Goal: Use online tool/utility: Utilize a website feature to perform a specific function

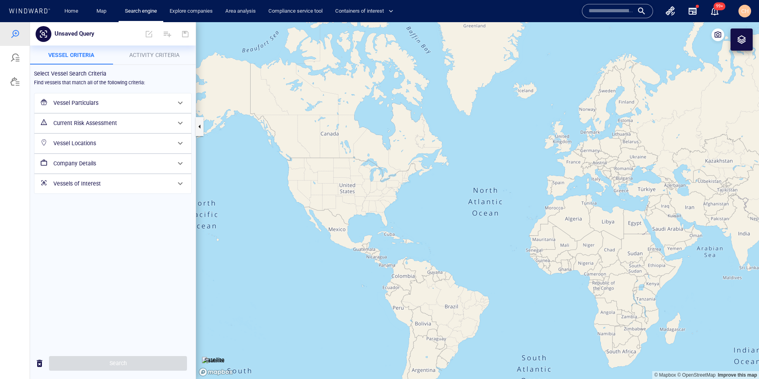
click at [746, 10] on span "CH" at bounding box center [745, 11] width 8 height 6
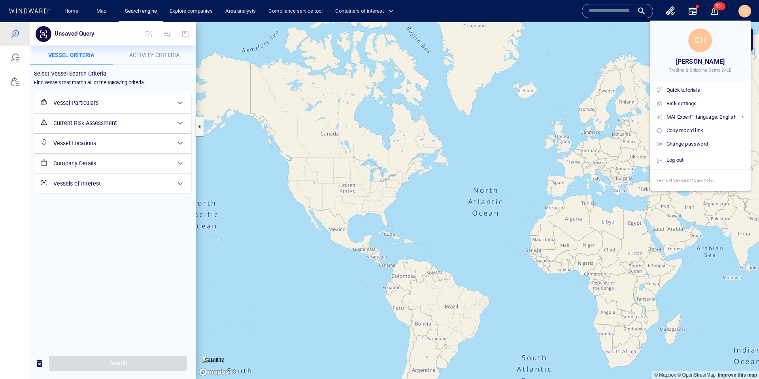
click at [618, 52] on div at bounding box center [379, 189] width 759 height 379
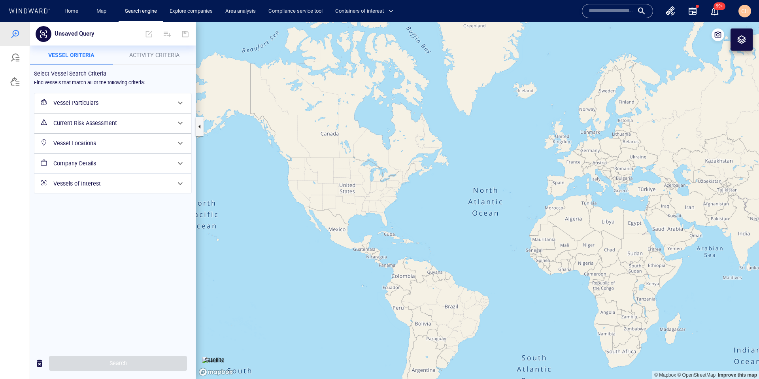
click at [597, 12] on input "text" at bounding box center [610, 11] width 45 height 12
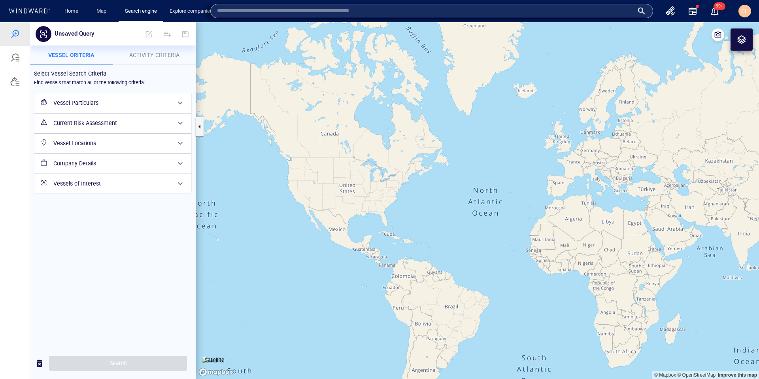
paste input "****"
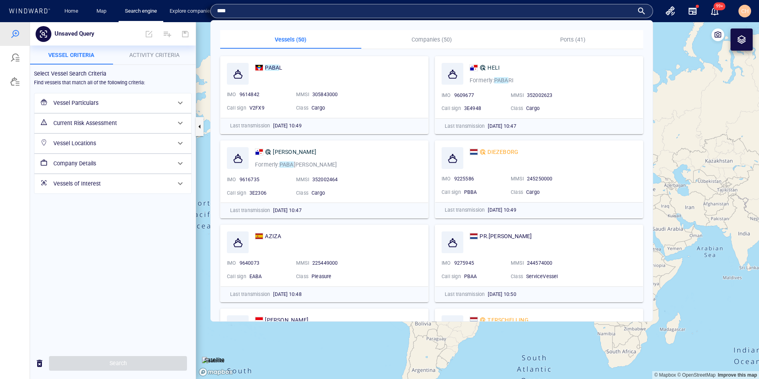
click at [226, 9] on input "****" at bounding box center [425, 11] width 416 height 12
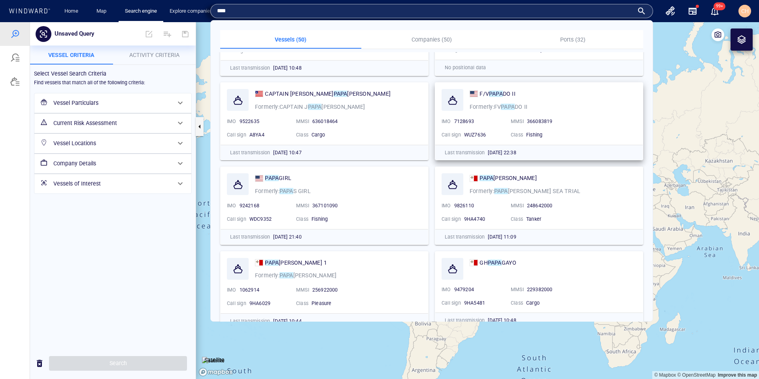
scroll to position [146, 0]
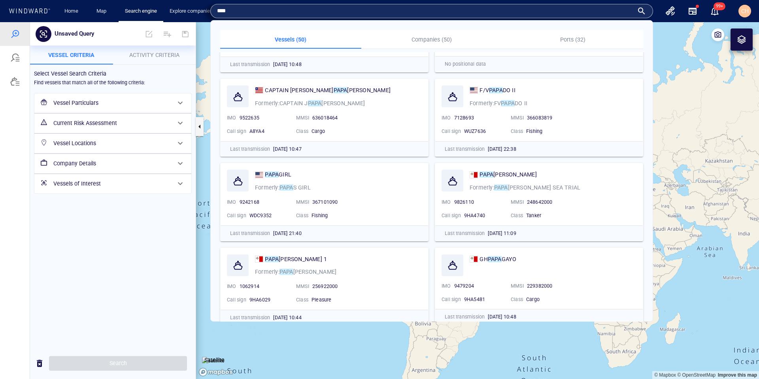
click at [464, 7] on input "****" at bounding box center [425, 11] width 416 height 12
paste input "****"
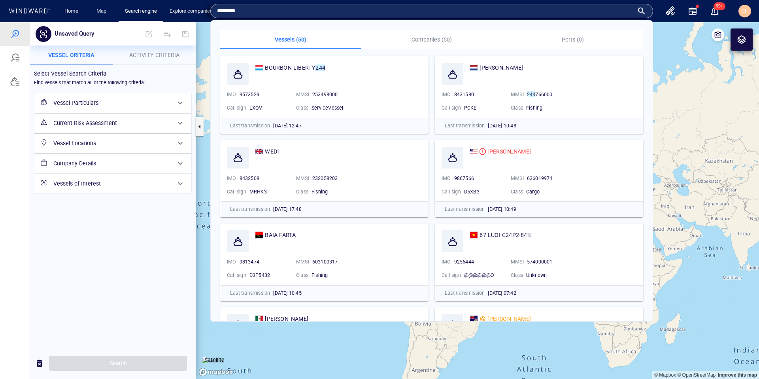
click at [231, 10] on input "********" at bounding box center [425, 11] width 416 height 12
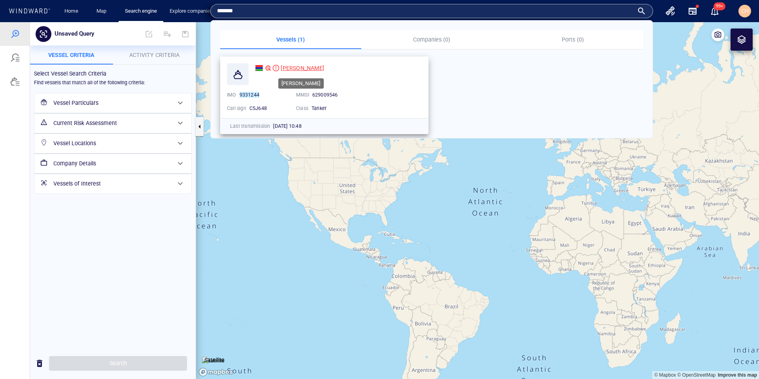
click at [285, 66] on span "DORYS" at bounding box center [302, 68] width 43 height 6
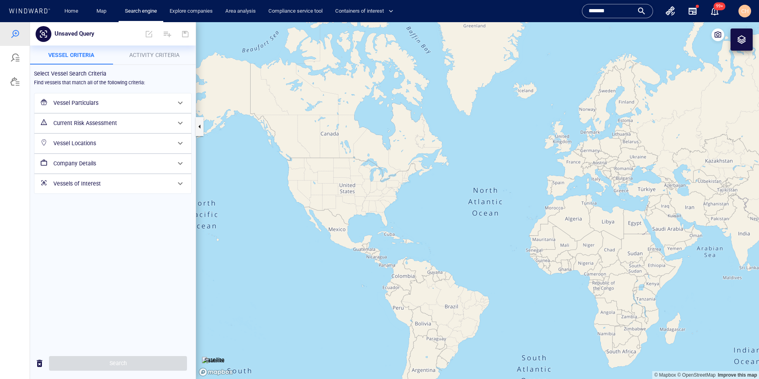
click at [603, 11] on input "*******" at bounding box center [610, 11] width 45 height 12
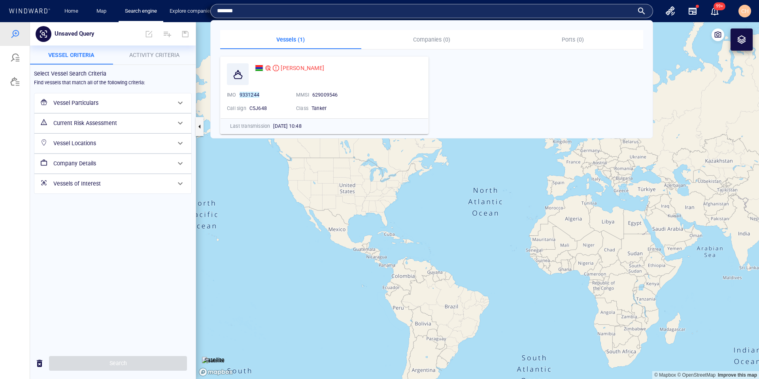
click at [603, 11] on input "*******" at bounding box center [425, 11] width 416 height 12
type input "*********"
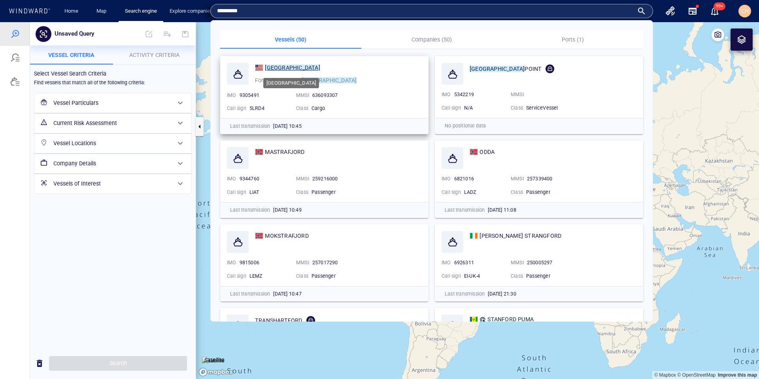
click at [291, 67] on mark "[GEOGRAPHIC_DATA]" at bounding box center [292, 67] width 55 height 6
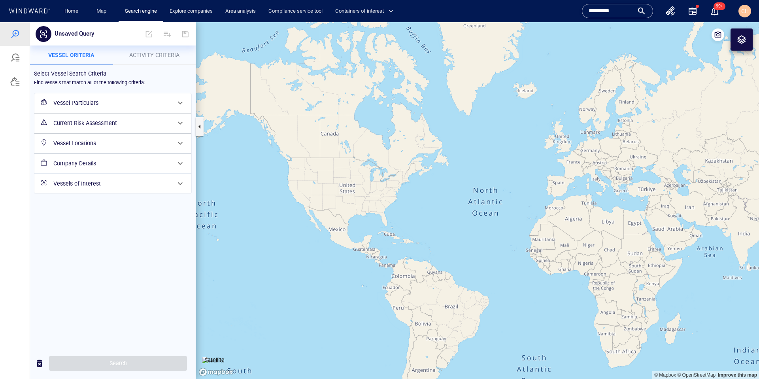
click at [621, 10] on input "*********" at bounding box center [610, 11] width 45 height 12
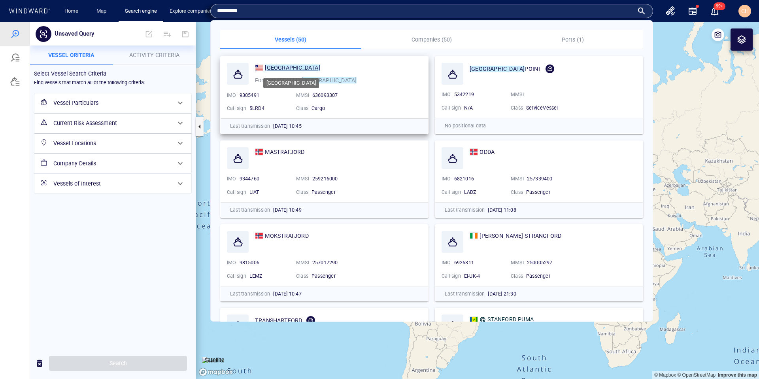
click at [284, 67] on mark "[GEOGRAPHIC_DATA]" at bounding box center [292, 67] width 55 height 6
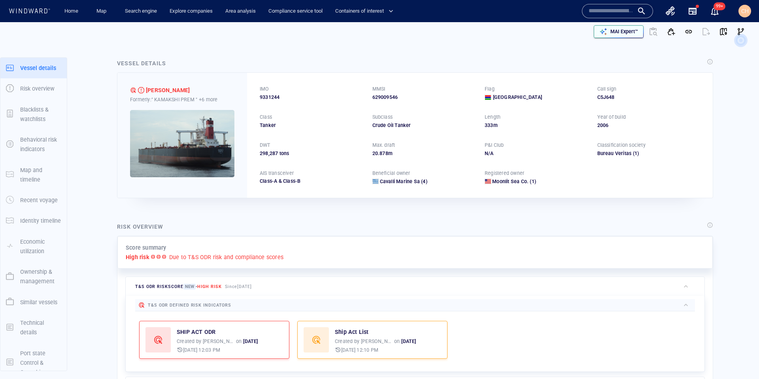
click at [623, 35] on p "MAI Expert™" at bounding box center [624, 31] width 28 height 7
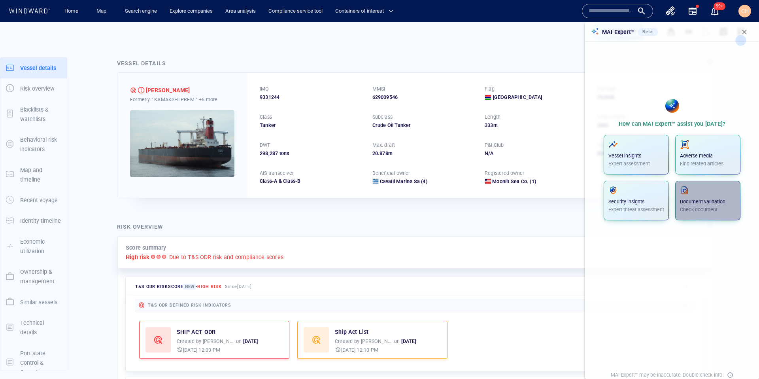
click at [693, 204] on p "Document validation" at bounding box center [708, 201] width 56 height 7
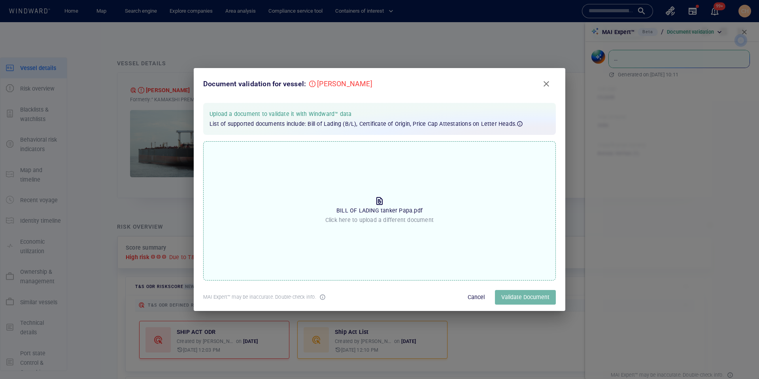
click at [528, 299] on span "Validate Document" at bounding box center [525, 297] width 48 height 10
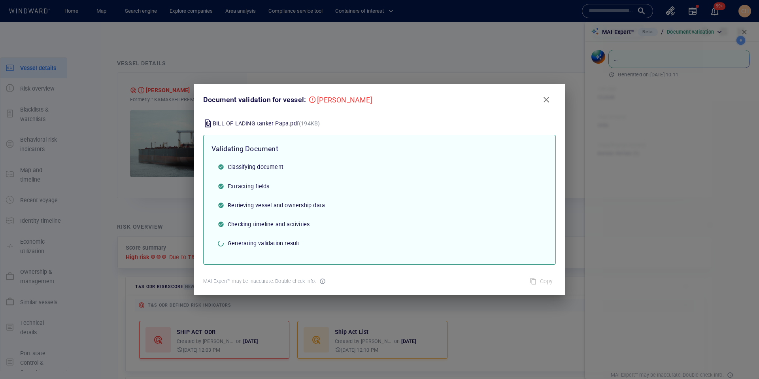
click at [380, 221] on span "Checking timeline and activities" at bounding box center [384, 223] width 313 height 9
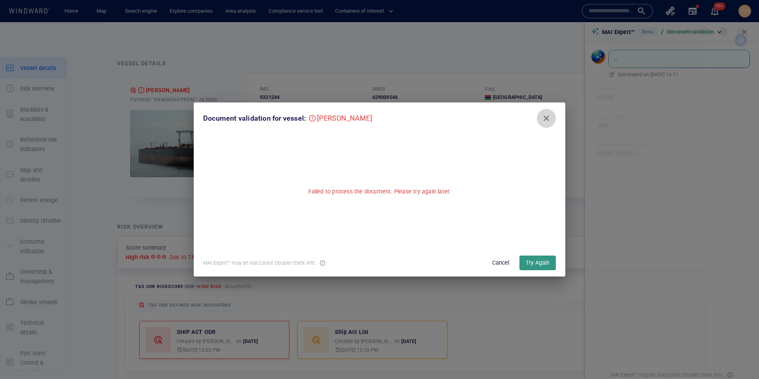
click at [545, 118] on span "Close" at bounding box center [545, 117] width 9 height 9
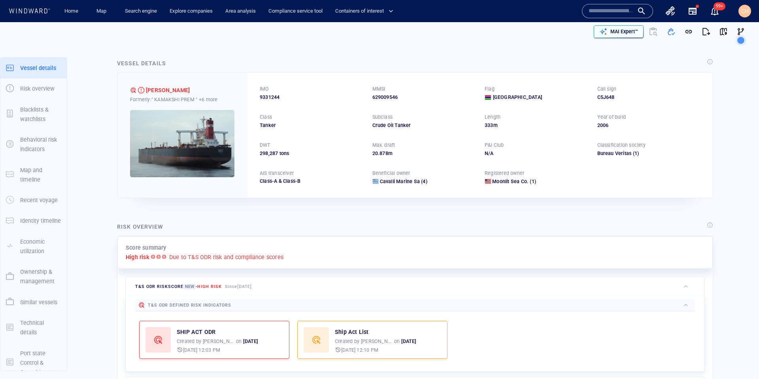
click at [628, 36] on div "MAI Expert™" at bounding box center [624, 31] width 31 height 10
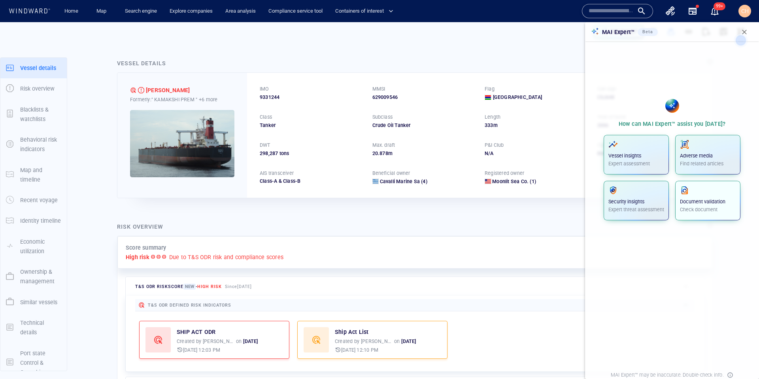
click at [699, 201] on p "Document validation" at bounding box center [708, 201] width 56 height 7
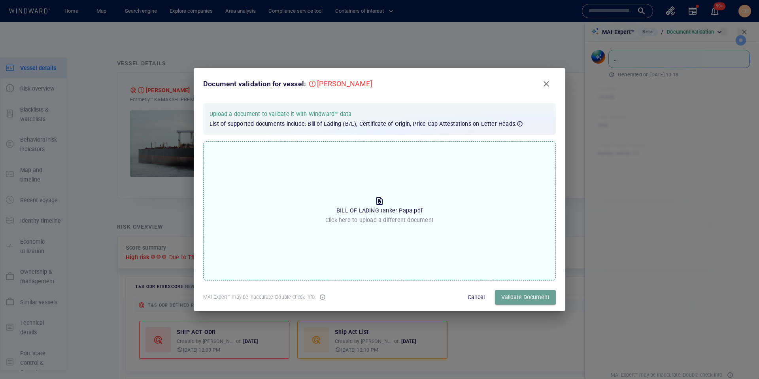
click at [536, 298] on span "Validate Document" at bounding box center [525, 297] width 48 height 10
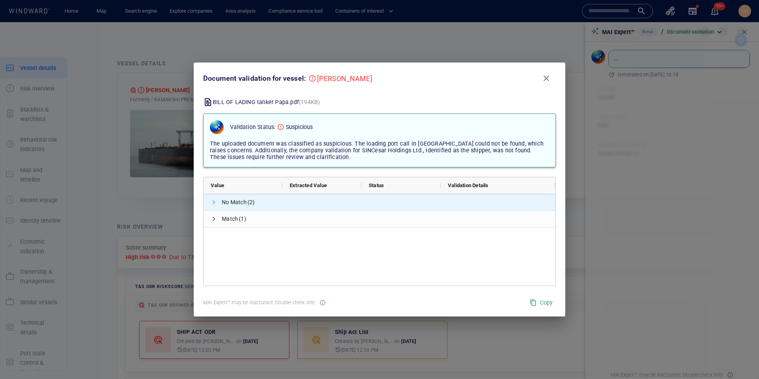
click at [216, 200] on span at bounding box center [214, 202] width 6 height 6
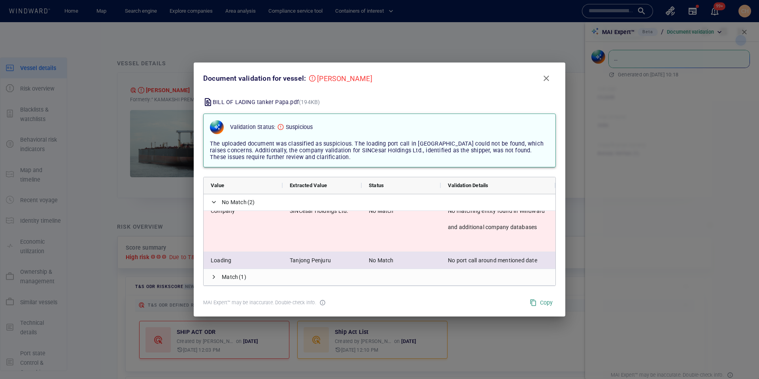
scroll to position [2, 0]
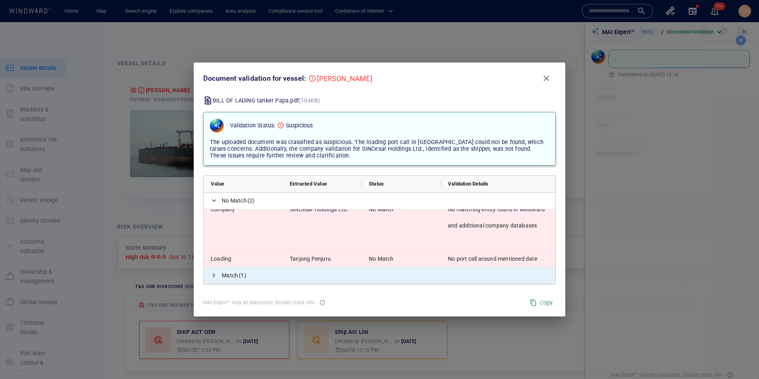
click at [213, 276] on span at bounding box center [214, 275] width 6 height 6
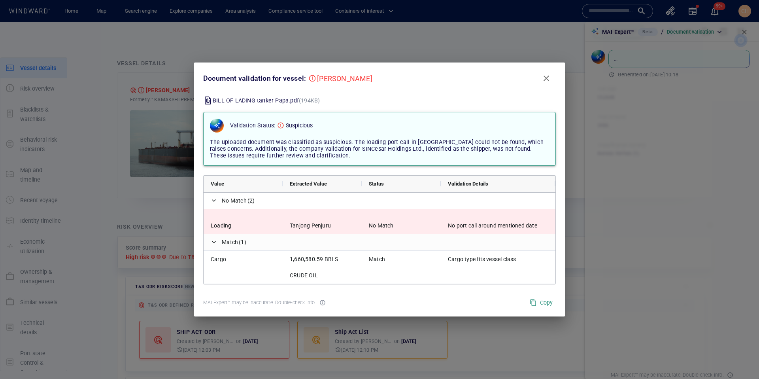
click at [547, 79] on span "Close" at bounding box center [545, 77] width 9 height 9
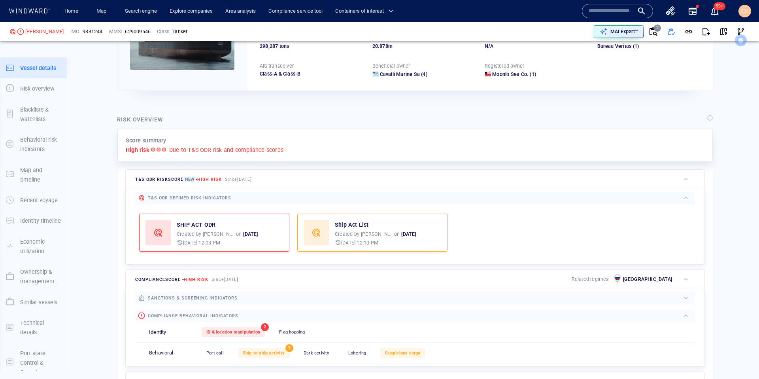
scroll to position [0, 0]
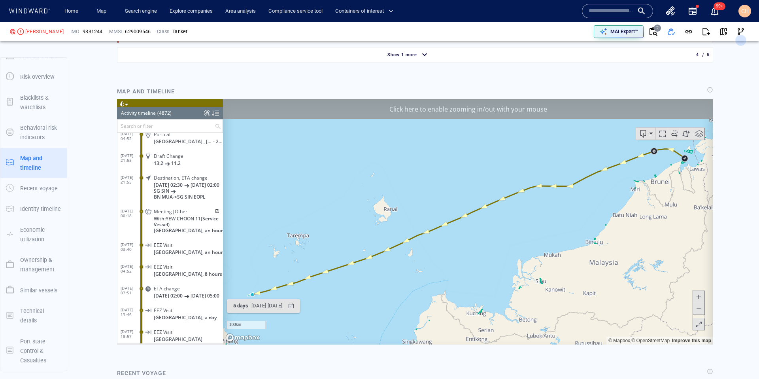
scroll to position [864, 0]
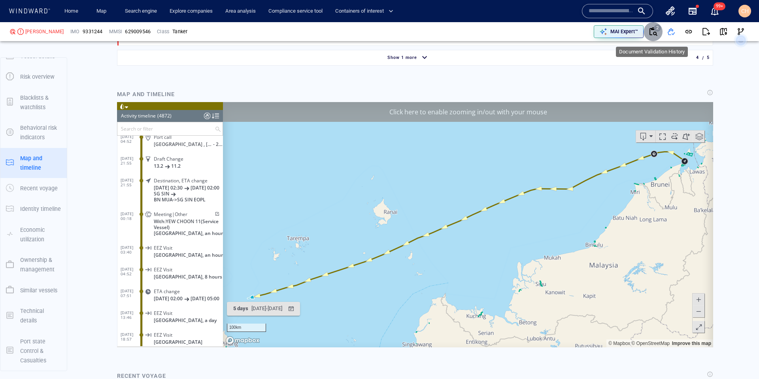
click at [652, 32] on icon "button" at bounding box center [652, 31] width 9 height 9
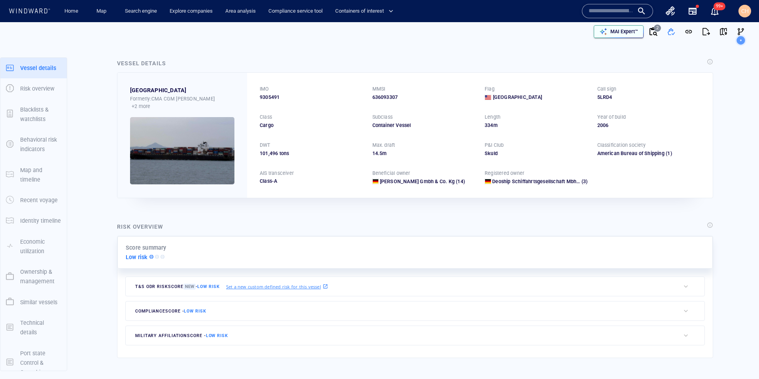
click at [605, 32] on icon "button" at bounding box center [603, 32] width 8 height 8
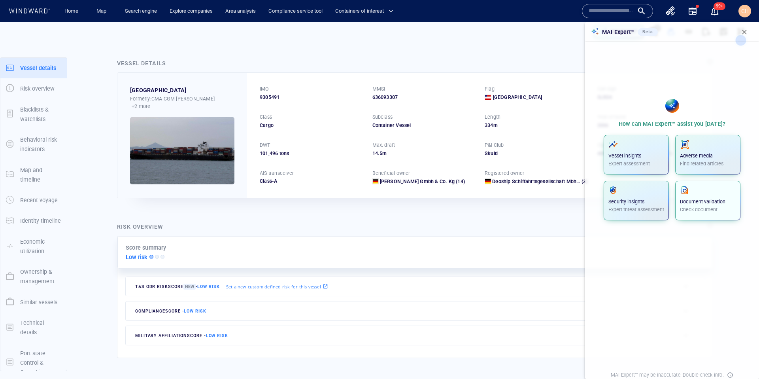
click at [688, 199] on p "Document validation" at bounding box center [708, 201] width 56 height 7
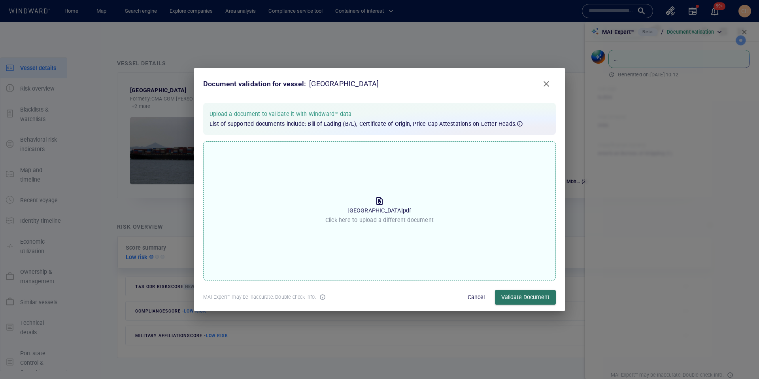
click at [526, 300] on span "Validate Document" at bounding box center [525, 297] width 48 height 10
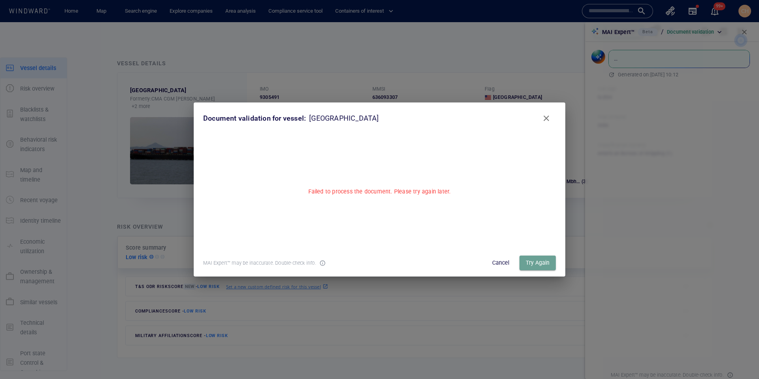
click at [541, 262] on span "Try Again" at bounding box center [538, 263] width 24 height 10
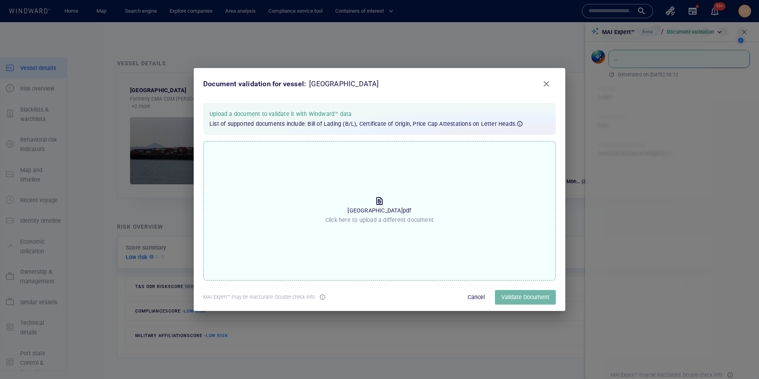
click at [518, 292] on span "Validate Document" at bounding box center [525, 297] width 48 height 10
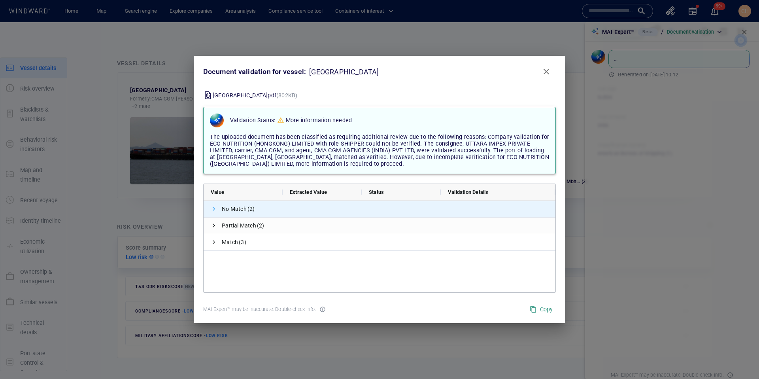
click at [215, 207] on span at bounding box center [214, 208] width 6 height 6
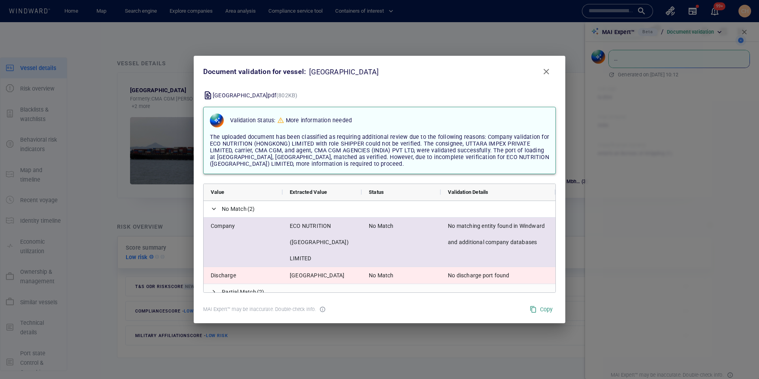
scroll to position [25, 0]
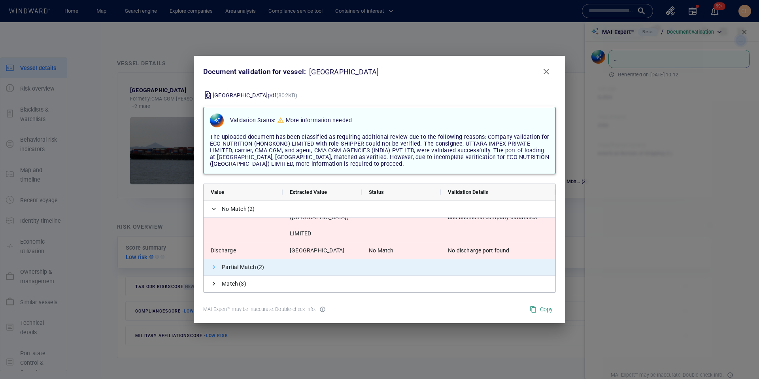
click at [214, 264] on span at bounding box center [214, 267] width 6 height 6
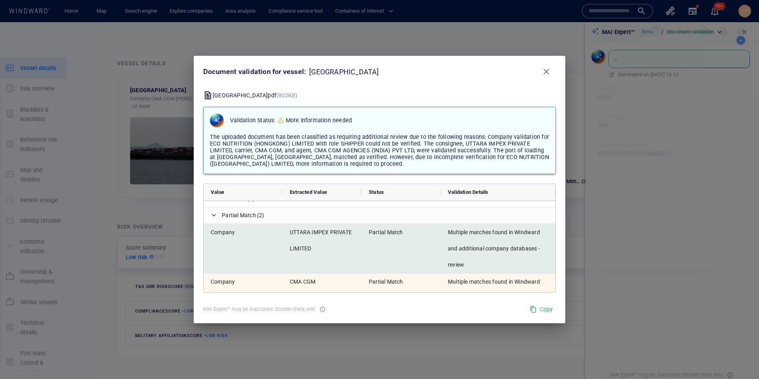
scroll to position [0, 0]
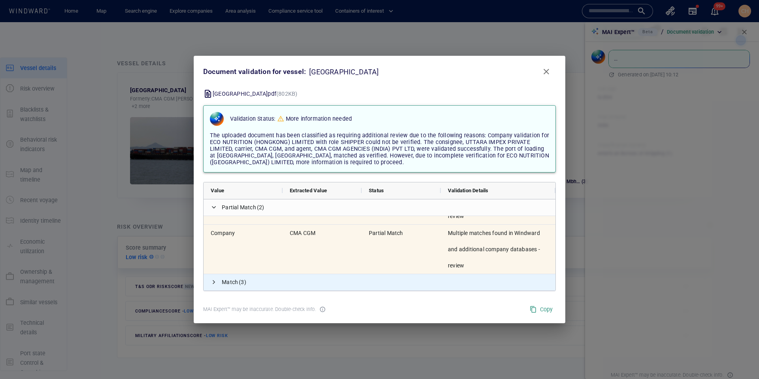
click at [214, 283] on span at bounding box center [214, 282] width 6 height 6
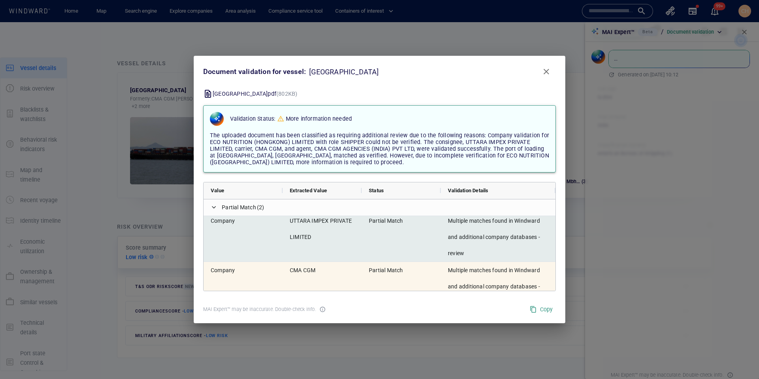
scroll to position [88, 0]
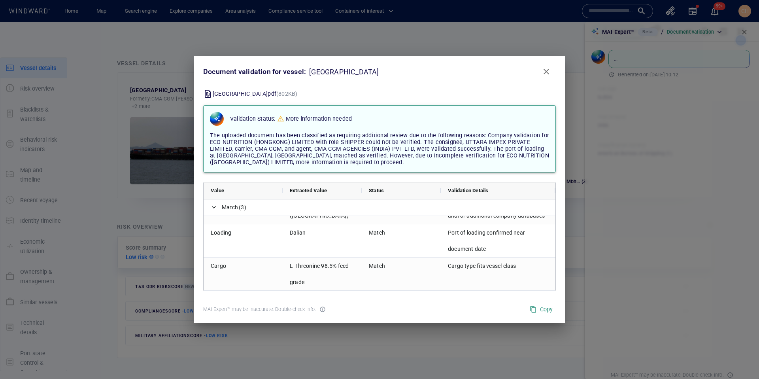
click at [744, 12] on div "Document validation for vessel: STRATFORD Stratford.pdf (802KB) Validation Stat…" at bounding box center [379, 189] width 759 height 379
click at [546, 74] on span "Close" at bounding box center [545, 71] width 9 height 9
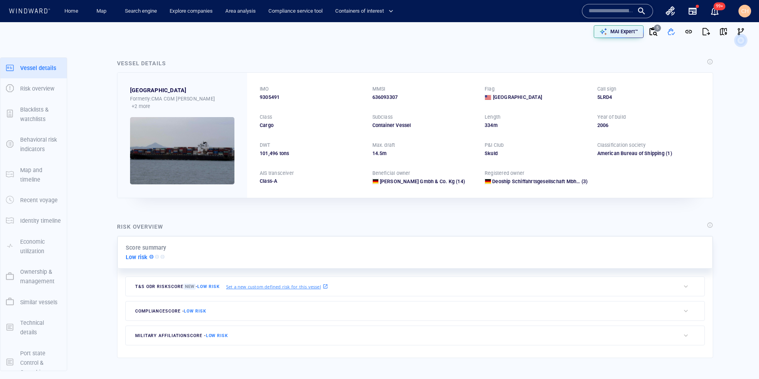
click at [741, 11] on span "CH" at bounding box center [745, 11] width 8 height 6
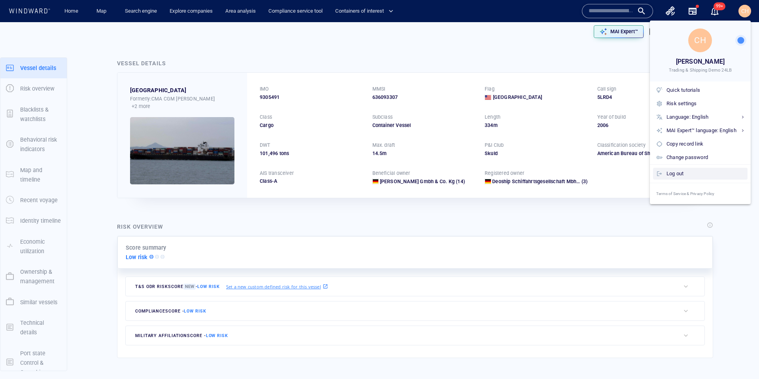
click at [681, 173] on div "Log out" at bounding box center [705, 173] width 78 height 9
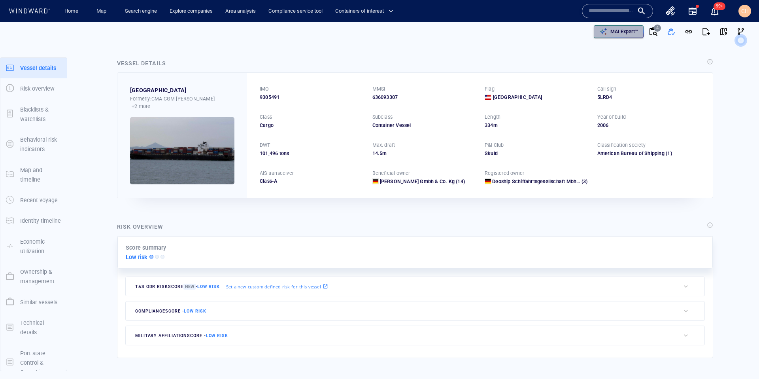
click at [624, 33] on p "MAI Expert™" at bounding box center [624, 31] width 28 height 7
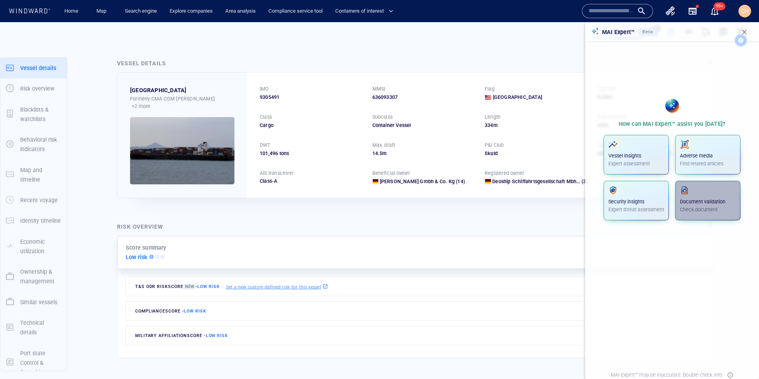
click at [704, 199] on p "Document validation" at bounding box center [708, 201] width 56 height 7
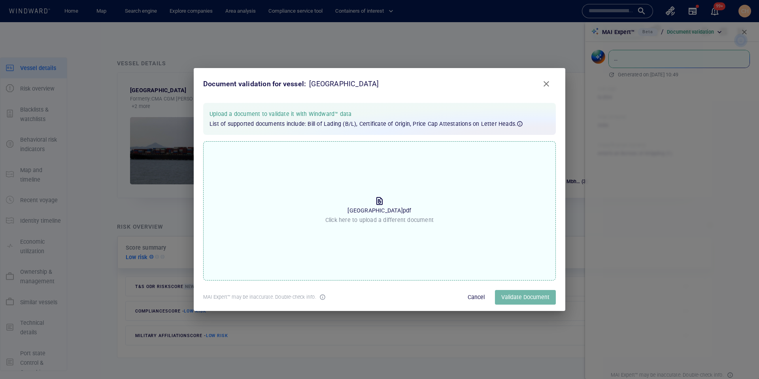
click at [533, 302] on button "Validate Document" at bounding box center [525, 297] width 61 height 15
